Goal: Task Accomplishment & Management: Complete application form

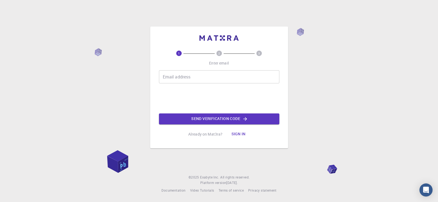
click at [197, 77] on input "Email address" at bounding box center [219, 76] width 120 height 13
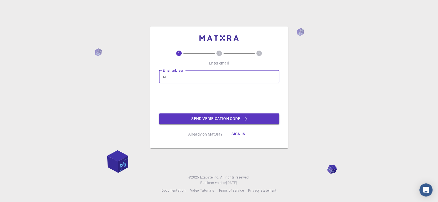
type input "i"
type input "[EMAIL_ADDRESS][DOMAIN_NAME]"
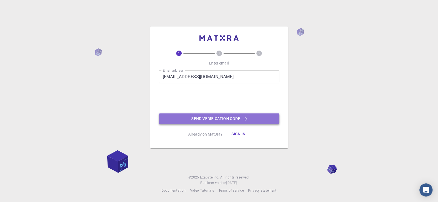
click at [217, 120] on button "Send verification code" at bounding box center [219, 118] width 120 height 11
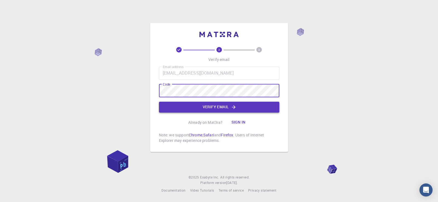
click at [212, 109] on button "Verify email" at bounding box center [219, 107] width 120 height 11
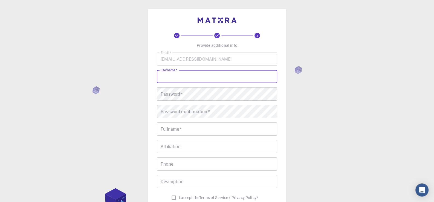
click at [212, 77] on input "username   *" at bounding box center [217, 76] width 120 height 13
type input "pravins02"
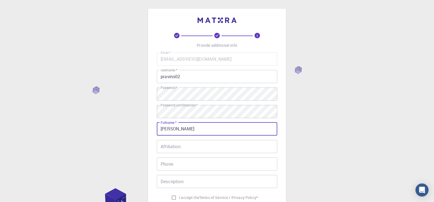
type input "[PERSON_NAME]"
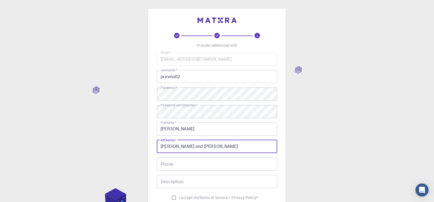
type input "[PERSON_NAME] and [PERSON_NAME]"
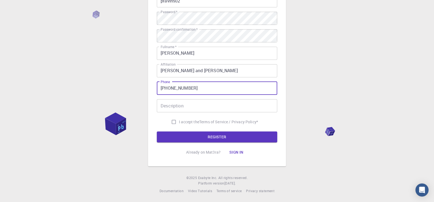
scroll to position [76, 0]
type input "[PHONE_NUMBER]"
click at [210, 104] on input "Description" at bounding box center [217, 105] width 120 height 13
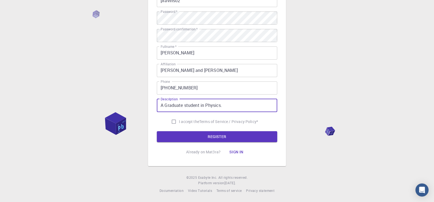
type input "A Graduate student in Physics."
click at [170, 122] on input "I accept the Terms of Service / Privacy Policy *" at bounding box center [173, 121] width 10 height 10
checkbox input "true"
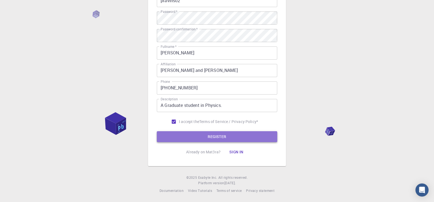
click at [205, 141] on button "REGISTER" at bounding box center [217, 136] width 120 height 11
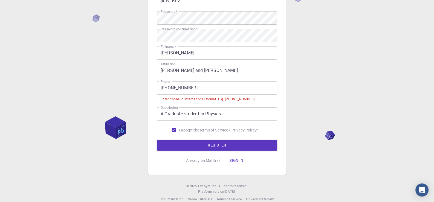
click at [166, 88] on input "[PHONE_NUMBER]" at bounding box center [217, 87] width 120 height 13
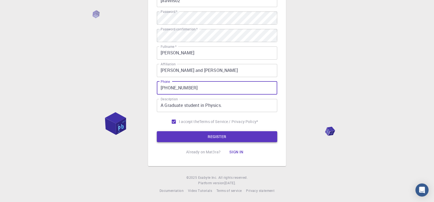
type input "[PHONE_NUMBER]"
click at [193, 137] on button "REGISTER" at bounding box center [217, 136] width 120 height 11
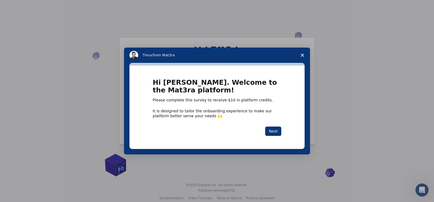
drag, startPoint x: 409, startPoint y: 110, endPoint x: 393, endPoint y: 87, distance: 28.1
click at [409, 110] on div "Intercom messenger" at bounding box center [217, 101] width 434 height 202
click at [272, 132] on button "Next" at bounding box center [273, 131] width 16 height 9
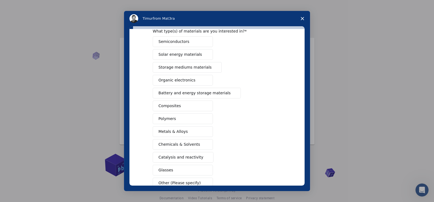
scroll to position [54, 0]
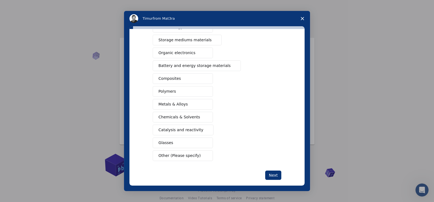
click at [193, 103] on button "Metals & Alloys" at bounding box center [183, 104] width 60 height 11
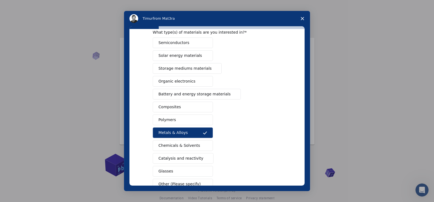
scroll to position [6, 0]
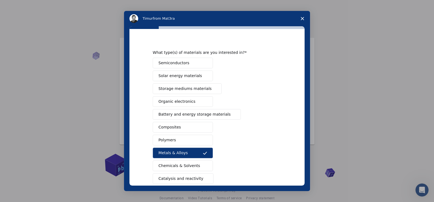
click at [204, 86] on button "Storage mediums materials" at bounding box center [187, 88] width 69 height 11
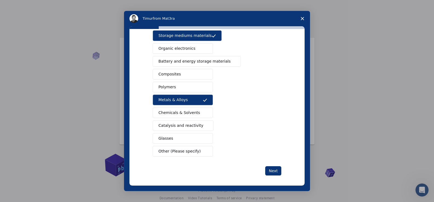
scroll to position [60, 0]
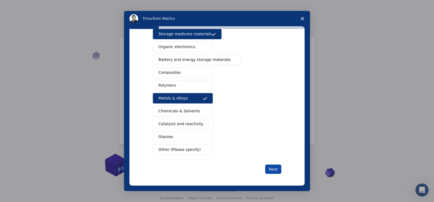
click at [272, 169] on button "Next" at bounding box center [273, 169] width 16 height 9
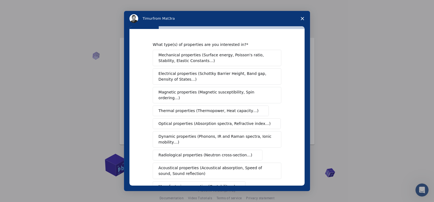
click at [194, 77] on span "Electrical properties (Schottky Barrier Height, Band gap, Density of States…)" at bounding box center [215, 76] width 114 height 11
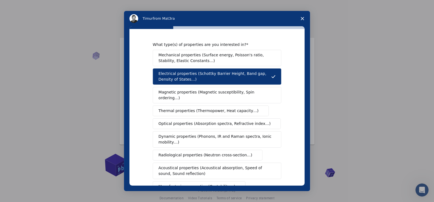
click at [176, 94] on span "Magnetic properties (Magnetic susceptibility, Spin ordering…)" at bounding box center [214, 94] width 113 height 11
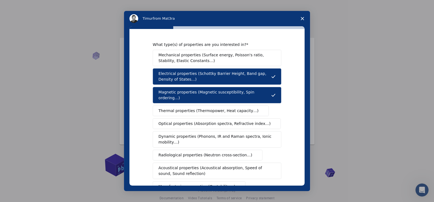
scroll to position [27, 0]
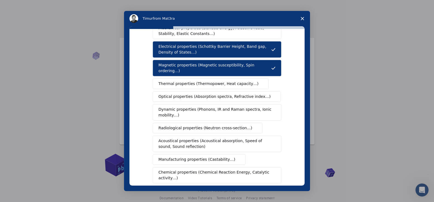
click at [162, 81] on span "Thermal properties (Thermopower, Heat capacity…)" at bounding box center [208, 84] width 100 height 6
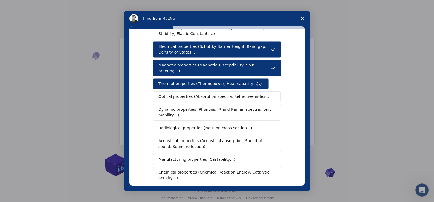
click at [181, 94] on span "Optical properties (Absorption spectra, Refractive index…)" at bounding box center [214, 97] width 112 height 6
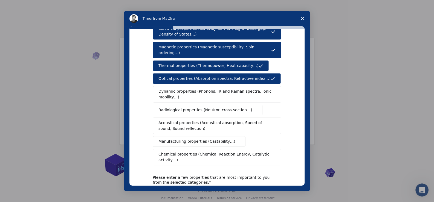
scroll to position [54, 0]
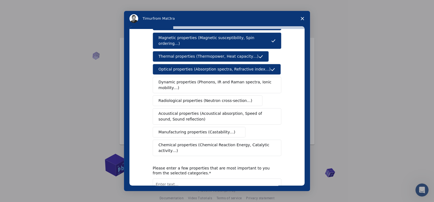
click at [220, 79] on span "Dynamic properties (Phonons, IR and Raman spectra, Ionic mobility…)" at bounding box center [214, 84] width 113 height 11
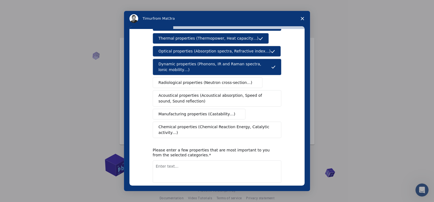
scroll to position [82, 0]
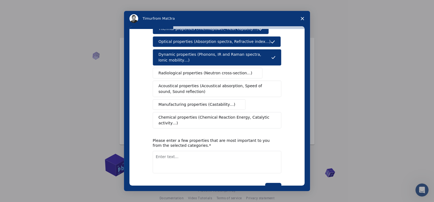
click at [203, 151] on textarea "Enter text..." at bounding box center [217, 162] width 128 height 22
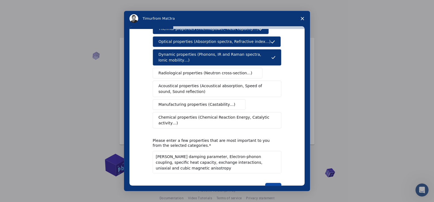
type textarea "[PERSON_NAME] damping parameter, Electron-phonon coupling, specific heat capaci…"
click at [273, 183] on button "Next" at bounding box center [273, 187] width 16 height 9
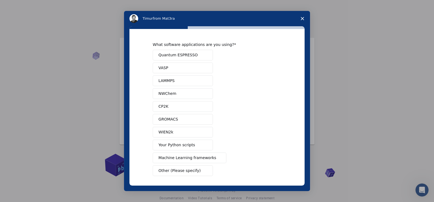
click at [190, 54] on span "Quantum ESPRESSO" at bounding box center [177, 55] width 39 height 6
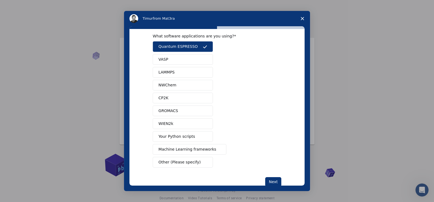
scroll to position [21, 0]
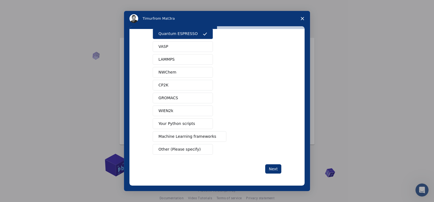
click at [203, 46] on span "Intercom messenger" at bounding box center [205, 47] width 4 height 4
click at [270, 166] on button "Next" at bounding box center [273, 168] width 16 height 9
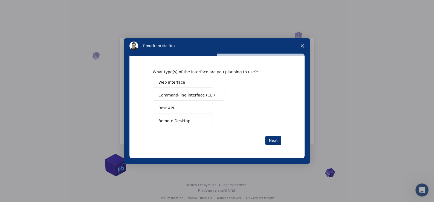
scroll to position [0, 0]
click at [190, 83] on button "Web interface" at bounding box center [183, 82] width 60 height 11
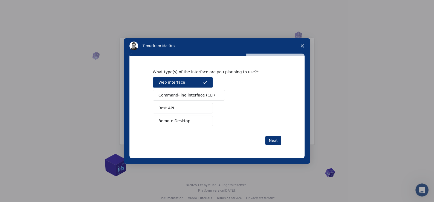
click at [184, 121] on span "Remote Desktop" at bounding box center [174, 121] width 32 height 6
click at [184, 120] on span "Remote Desktop" at bounding box center [174, 121] width 32 height 6
click at [274, 142] on button "Next" at bounding box center [273, 140] width 16 height 9
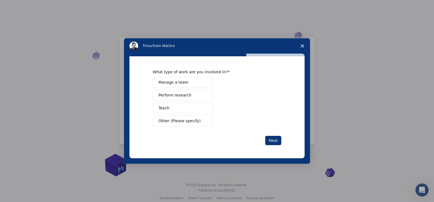
click at [196, 92] on button "Perform research" at bounding box center [183, 95] width 60 height 11
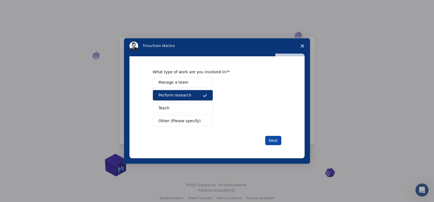
click at [275, 139] on button "Next" at bounding box center [273, 140] width 16 height 9
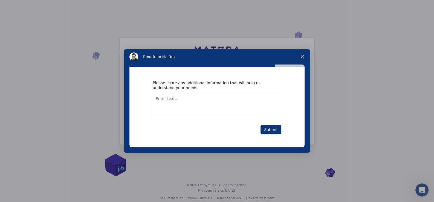
click at [199, 99] on textarea "Enter text..." at bounding box center [217, 104] width 128 height 22
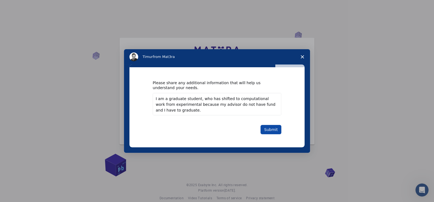
type textarea "I am a graduate student, who has shifted to computational work from experimenta…"
click at [274, 130] on button "Submit" at bounding box center [270, 129] width 21 height 9
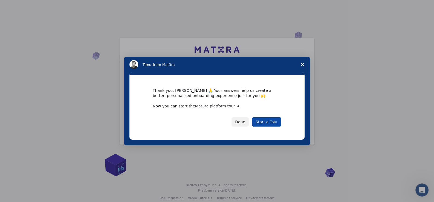
click at [267, 124] on link "Start a Tour" at bounding box center [266, 121] width 29 height 9
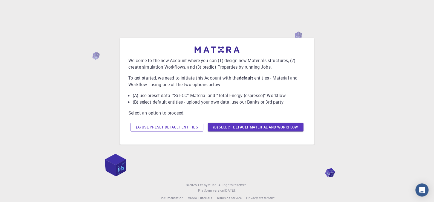
click at [164, 125] on button "(A) Use preset default entities" at bounding box center [166, 127] width 73 height 9
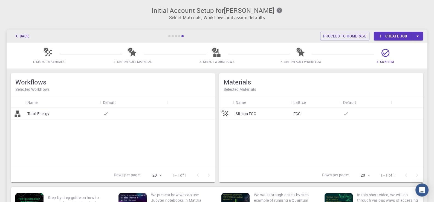
click at [278, 11] on icon "button" at bounding box center [279, 10] width 5 height 5
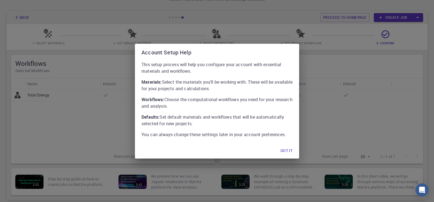
scroll to position [27, 0]
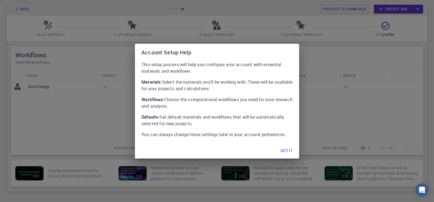
click at [289, 151] on button "Got it" at bounding box center [286, 150] width 21 height 11
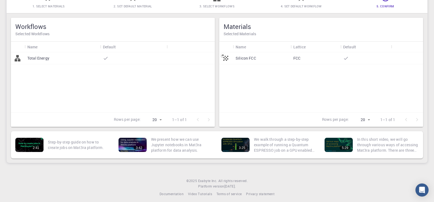
scroll to position [59, 0]
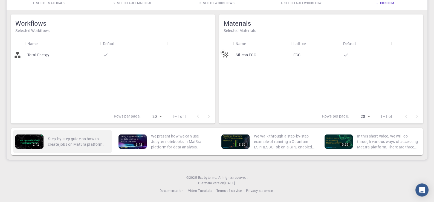
click at [38, 141] on div "2:41" at bounding box center [29, 142] width 28 height 14
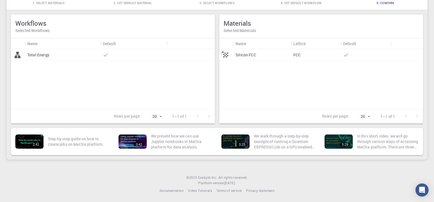
click at [104, 50] on div at bounding box center [133, 55] width 67 height 12
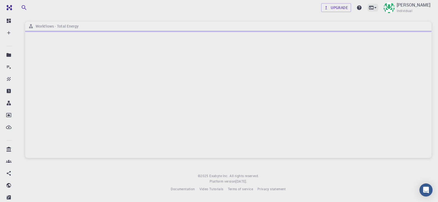
click at [377, 7] on icon at bounding box center [374, 7] width 5 height 5
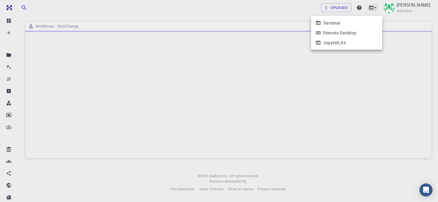
click at [377, 7] on div at bounding box center [219, 101] width 438 height 202
